Goal: Information Seeking & Learning: Learn about a topic

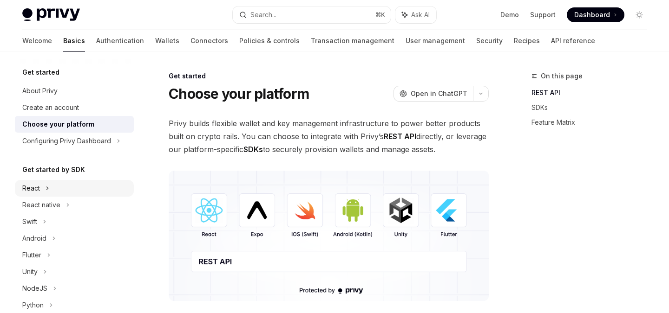
click at [50, 187] on div "React" at bounding box center [74, 188] width 119 height 17
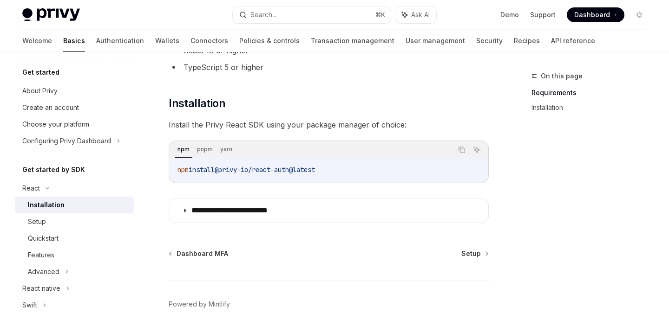
scroll to position [143, 0]
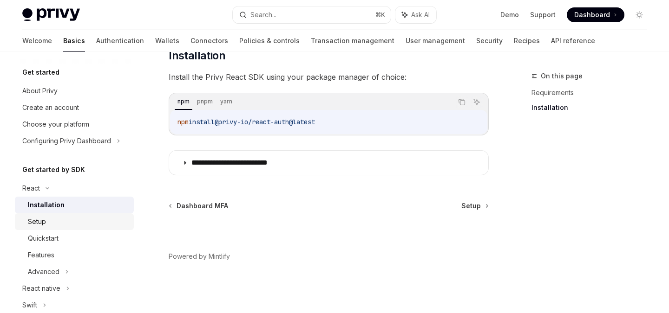
click at [57, 223] on div "Setup" at bounding box center [78, 221] width 100 height 11
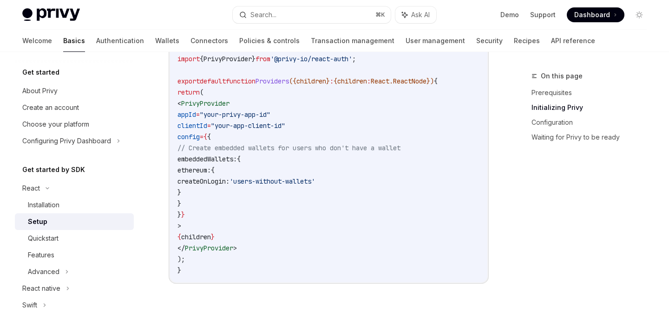
scroll to position [385, 0]
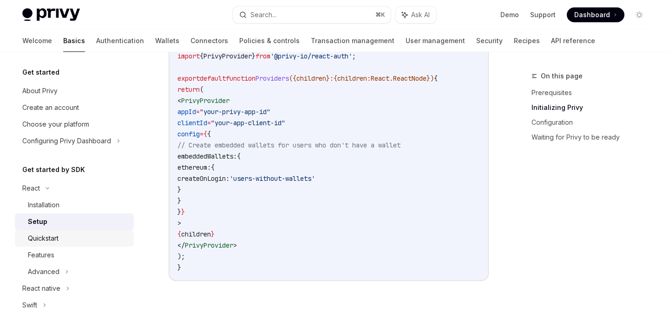
click at [46, 246] on link "Quickstart" at bounding box center [74, 238] width 119 height 17
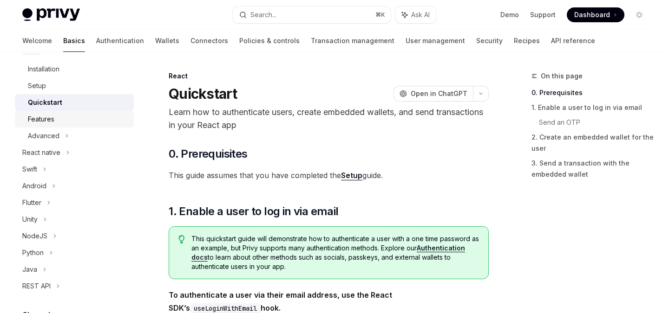
scroll to position [135, 0]
click at [53, 139] on div "Advanced" at bounding box center [44, 137] width 32 height 11
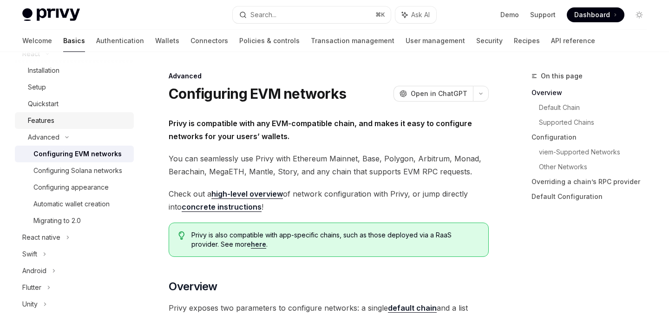
click at [58, 117] on div "Features" at bounding box center [78, 120] width 100 height 11
type textarea "*"
